Goal: Information Seeking & Learning: Check status

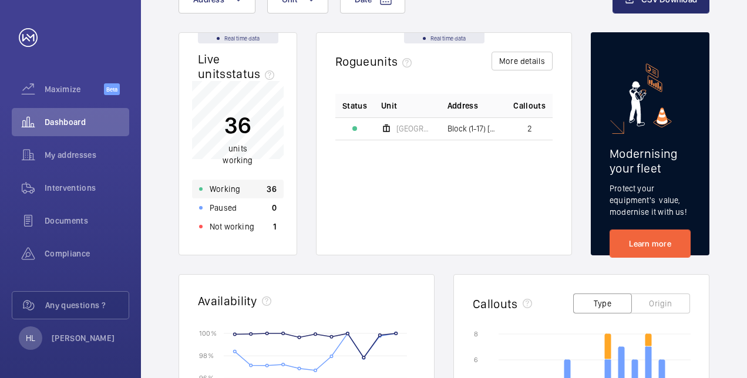
scroll to position [117, 0]
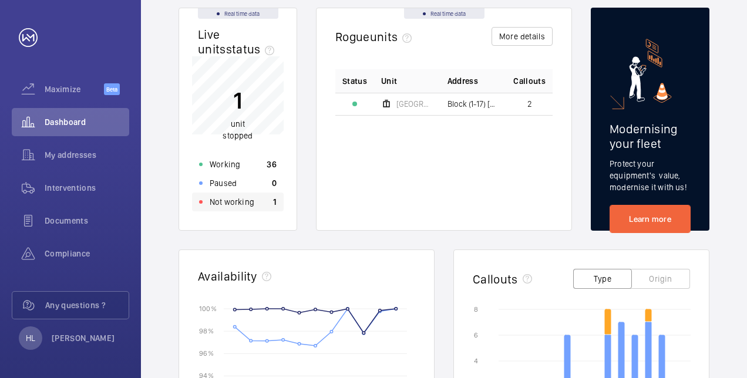
click at [244, 204] on p "Not working" at bounding box center [232, 202] width 45 height 12
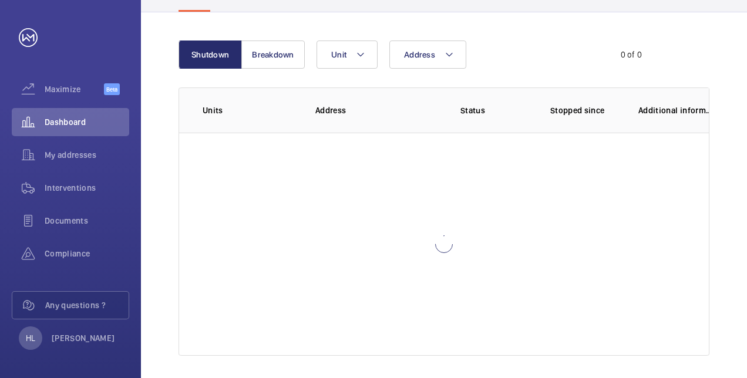
scroll to position [78, 0]
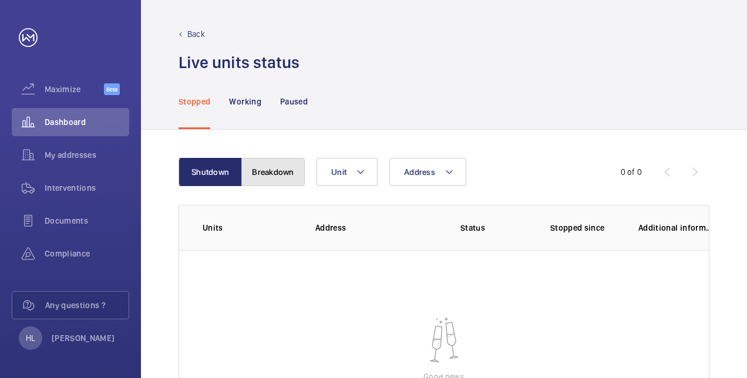
click at [281, 174] on button "Breakdown" at bounding box center [272, 172] width 63 height 28
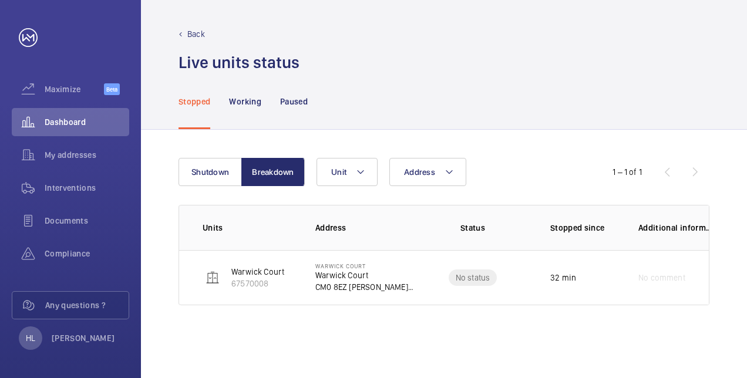
click at [197, 32] on p "Back" at bounding box center [196, 34] width 18 height 12
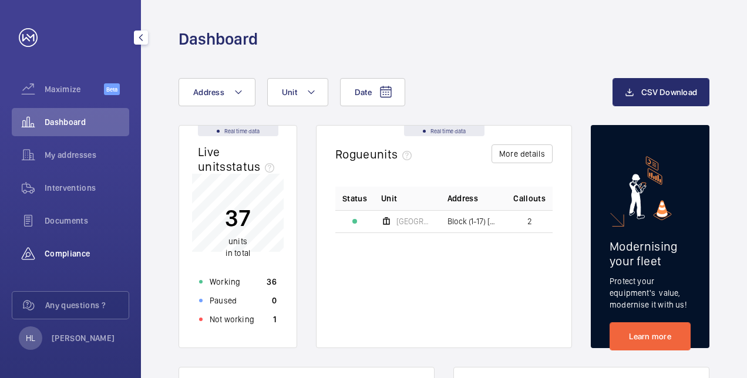
click at [91, 245] on div "Compliance" at bounding box center [70, 254] width 117 height 28
